Goal: Task Accomplishment & Management: Manage account settings

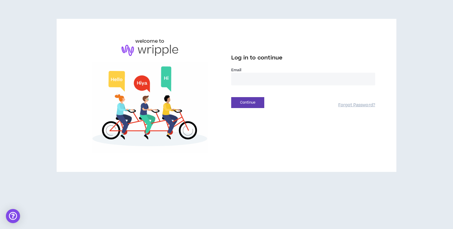
click at [249, 75] on input "email" at bounding box center [303, 79] width 144 height 13
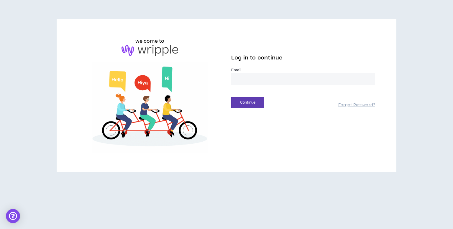
type input "**********"
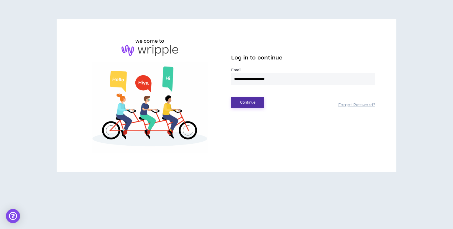
click at [261, 100] on button "Continue" at bounding box center [247, 102] width 33 height 11
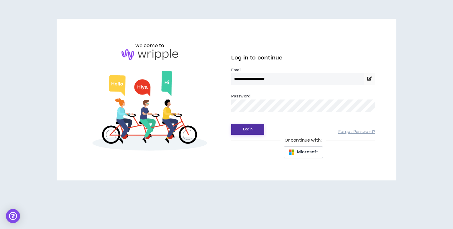
click at [256, 128] on button "Login" at bounding box center [247, 129] width 33 height 11
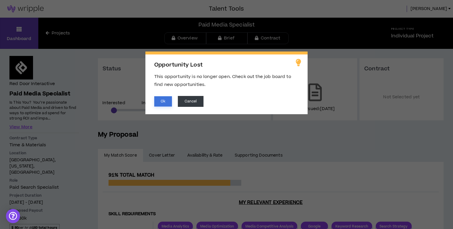
click at [166, 103] on button "Ok" at bounding box center [163, 101] width 18 height 10
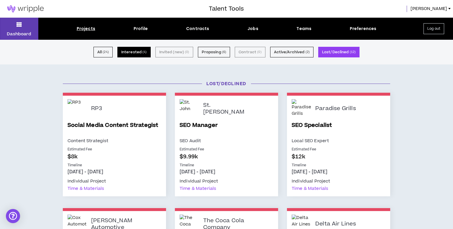
click at [139, 49] on button "Interested ( 4 )" at bounding box center [133, 52] width 33 height 11
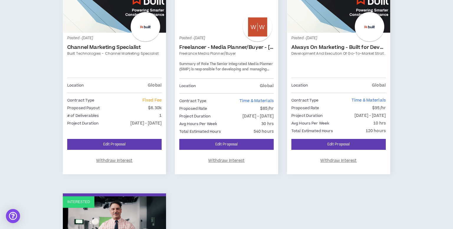
scroll to position [4, 0]
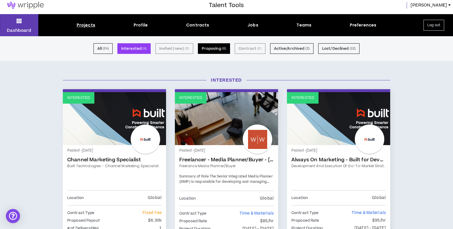
click at [210, 50] on button "Proposing ( 6 )" at bounding box center [214, 48] width 32 height 11
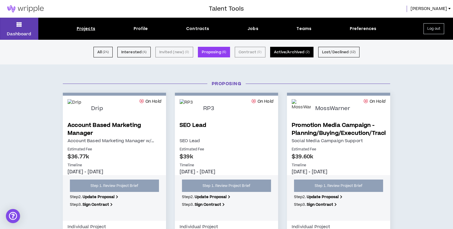
click at [273, 52] on button "Active/Archived ( 2 )" at bounding box center [291, 52] width 43 height 11
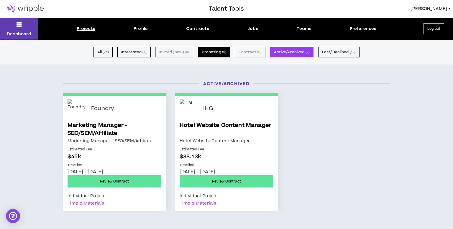
click at [206, 54] on button "Proposing ( 6 )" at bounding box center [214, 52] width 32 height 11
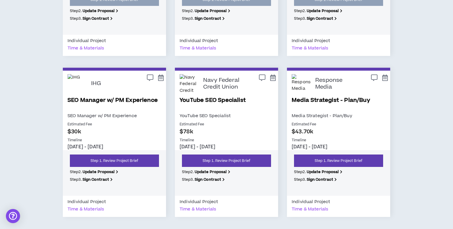
scroll to position [186, 0]
click at [94, 146] on p "[DATE] - [DATE]" at bounding box center [114, 147] width 94 height 6
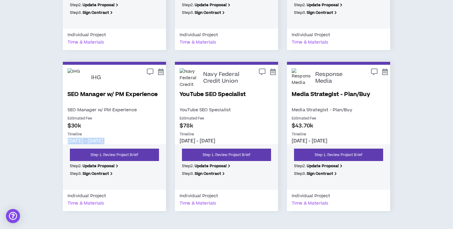
scroll to position [193, 0]
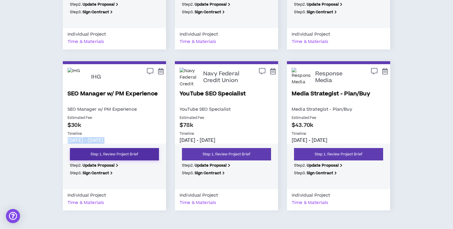
click at [100, 152] on link "Step 1. Review Project Brief" at bounding box center [114, 154] width 89 height 12
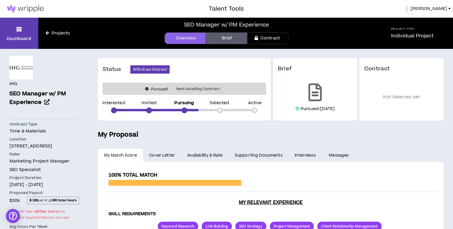
click at [166, 155] on span "Cover Letter" at bounding box center [162, 155] width 26 height 6
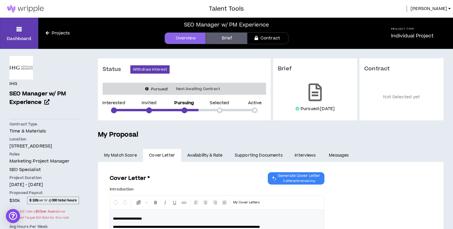
click at [221, 154] on link "Availability & Rate" at bounding box center [204, 155] width 47 height 13
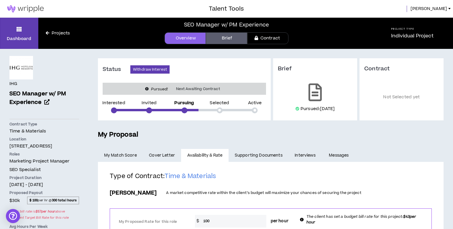
click at [250, 156] on link "Supporting Documents" at bounding box center [258, 155] width 60 height 13
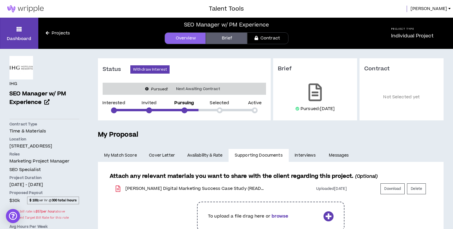
click at [306, 156] on link "Interviews" at bounding box center [305, 155] width 34 height 13
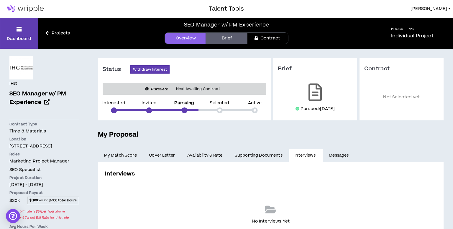
click at [333, 152] on link "Messages" at bounding box center [339, 155] width 33 height 13
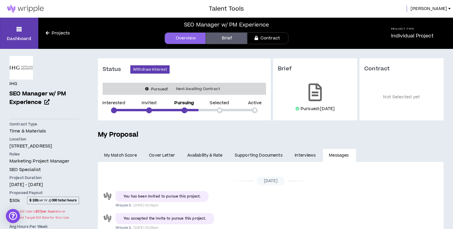
click at [272, 156] on link "Supporting Documents" at bounding box center [258, 155] width 60 height 13
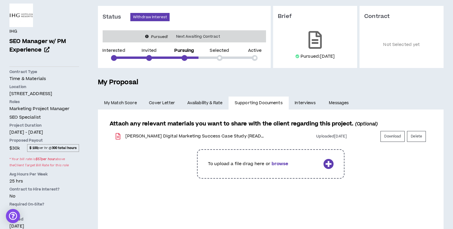
scroll to position [50, 0]
